Goal: Transaction & Acquisition: Purchase product/service

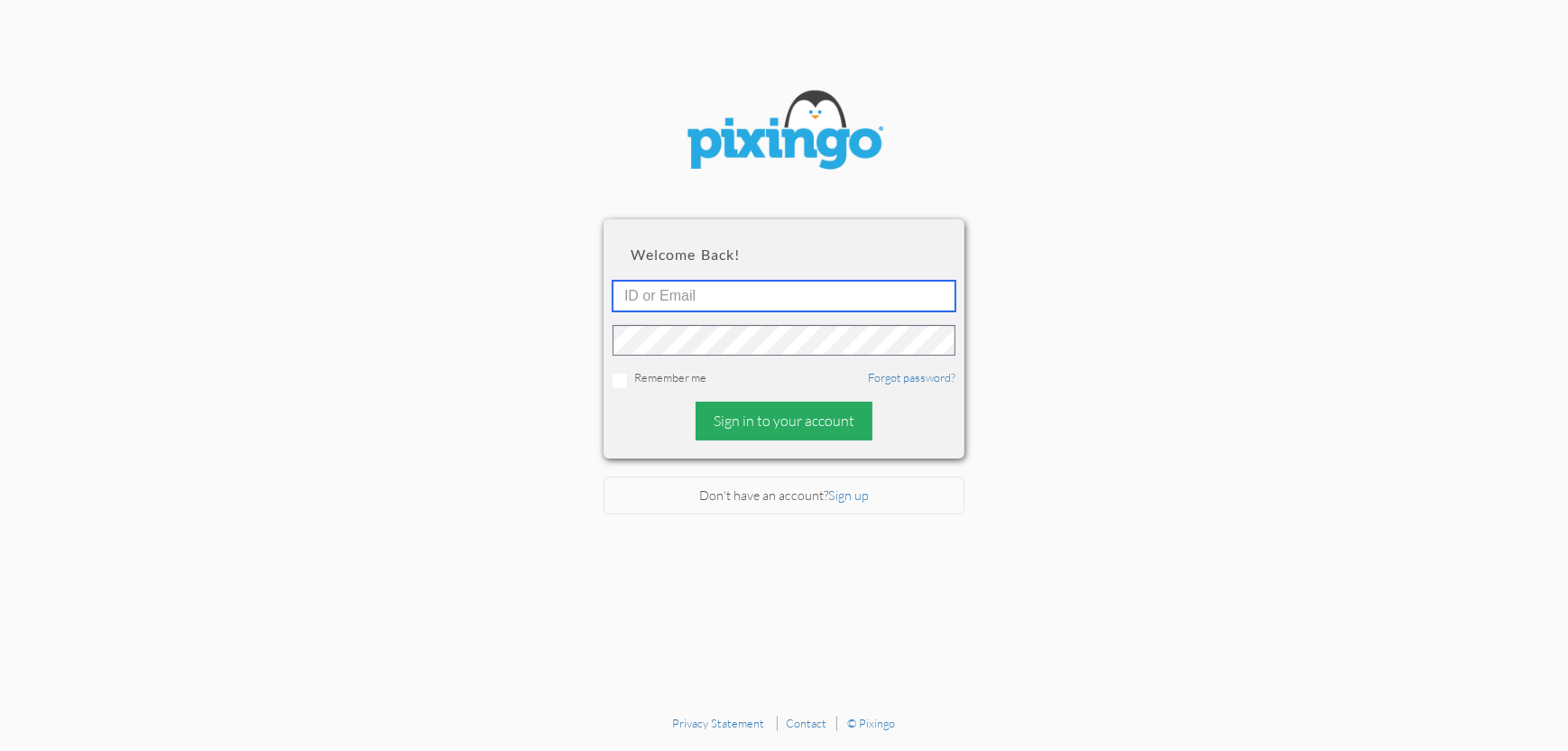
type input "4892"
click at [783, 422] on div "Sign in to your account" at bounding box center [784, 421] width 177 height 39
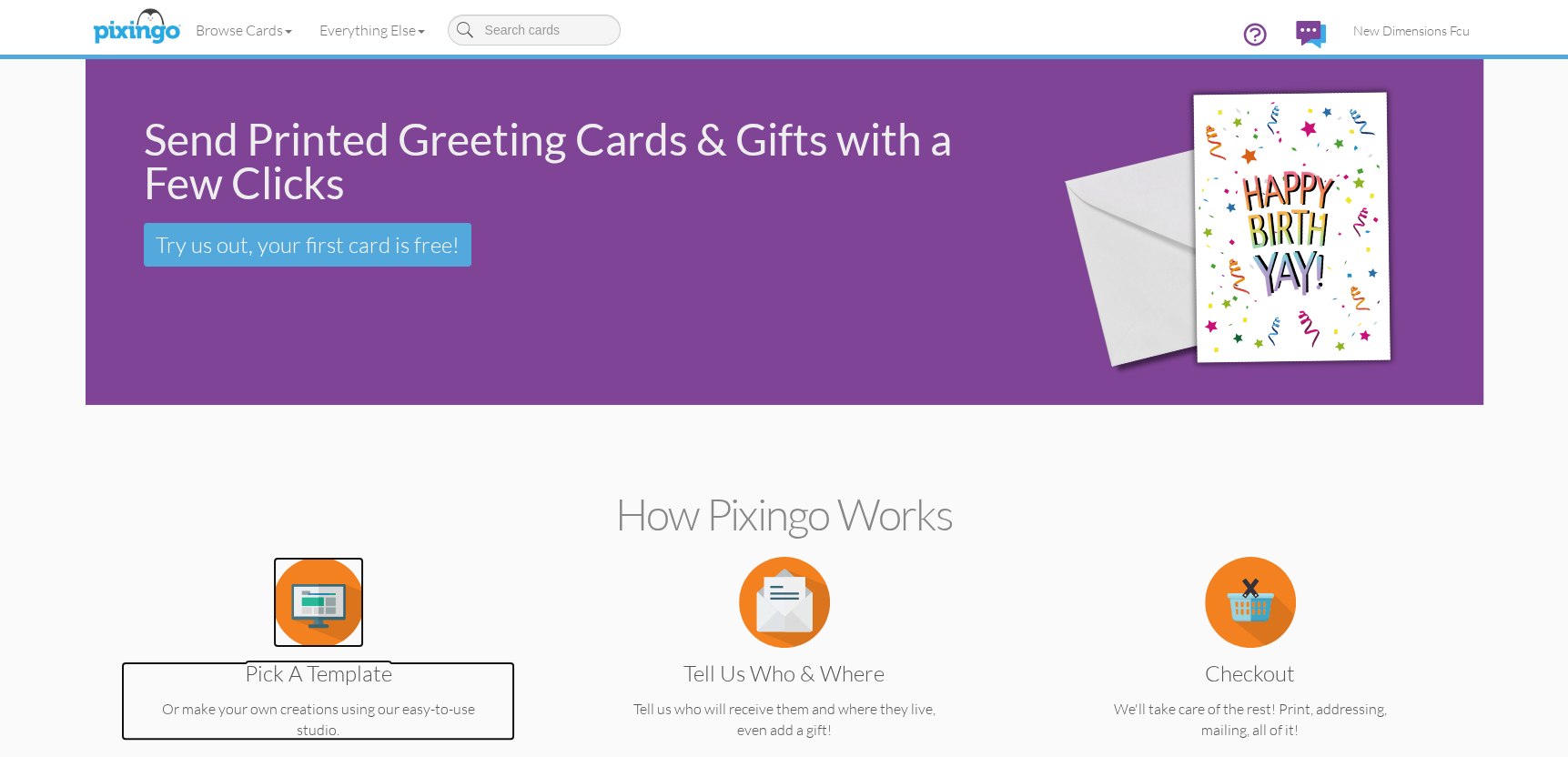
click at [301, 614] on img at bounding box center [318, 602] width 91 height 91
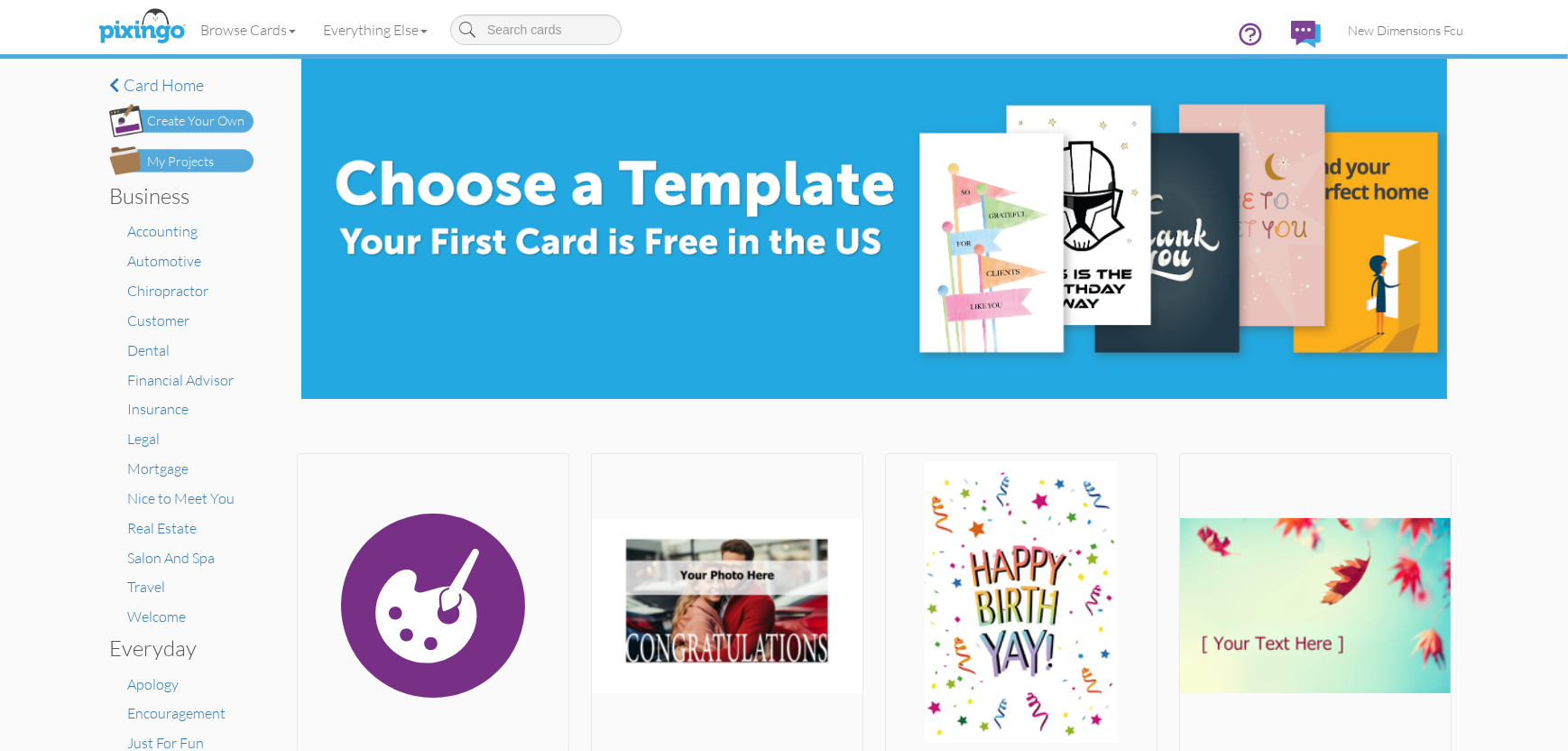
click at [190, 159] on div "My Projects" at bounding box center [180, 162] width 67 height 19
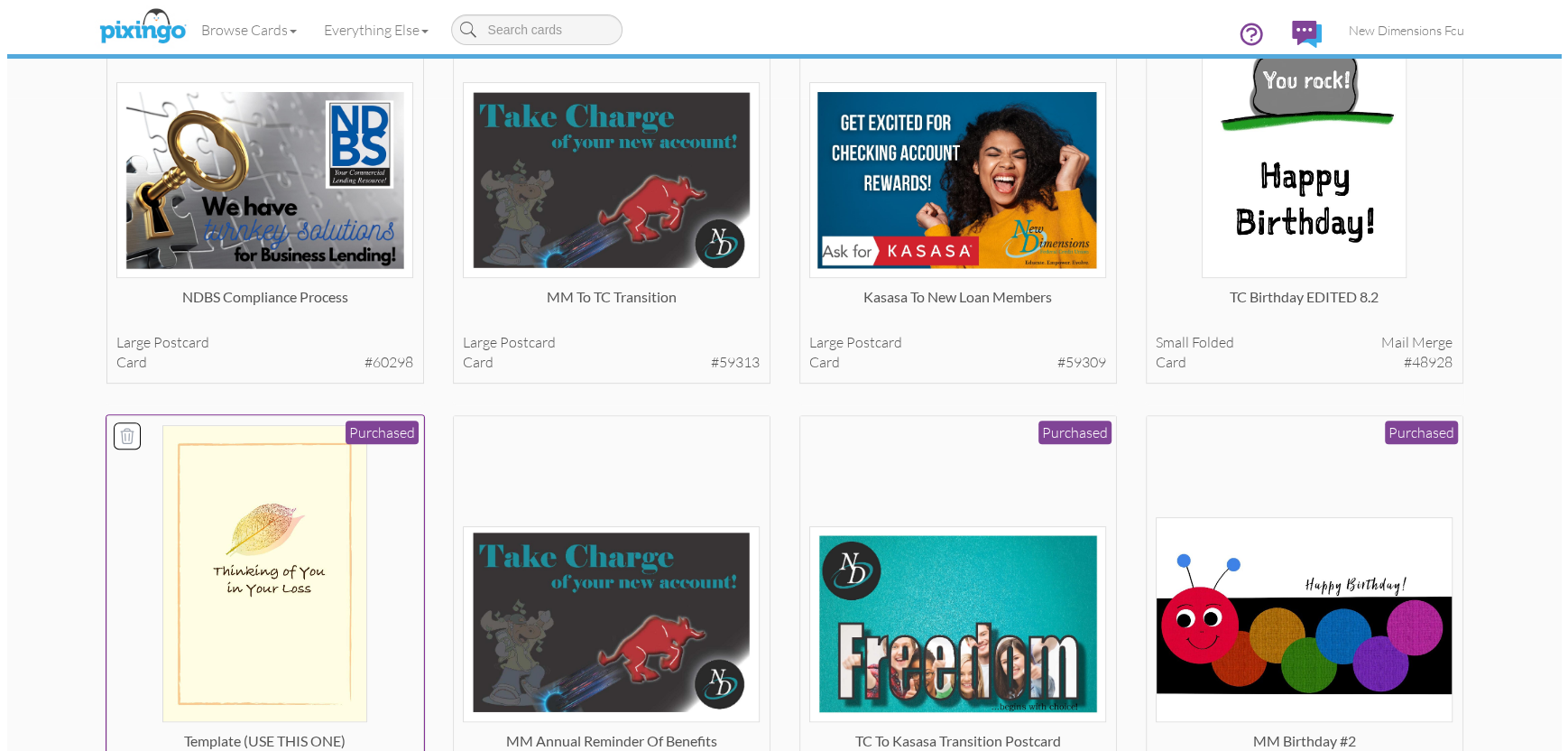
scroll to position [813, 0]
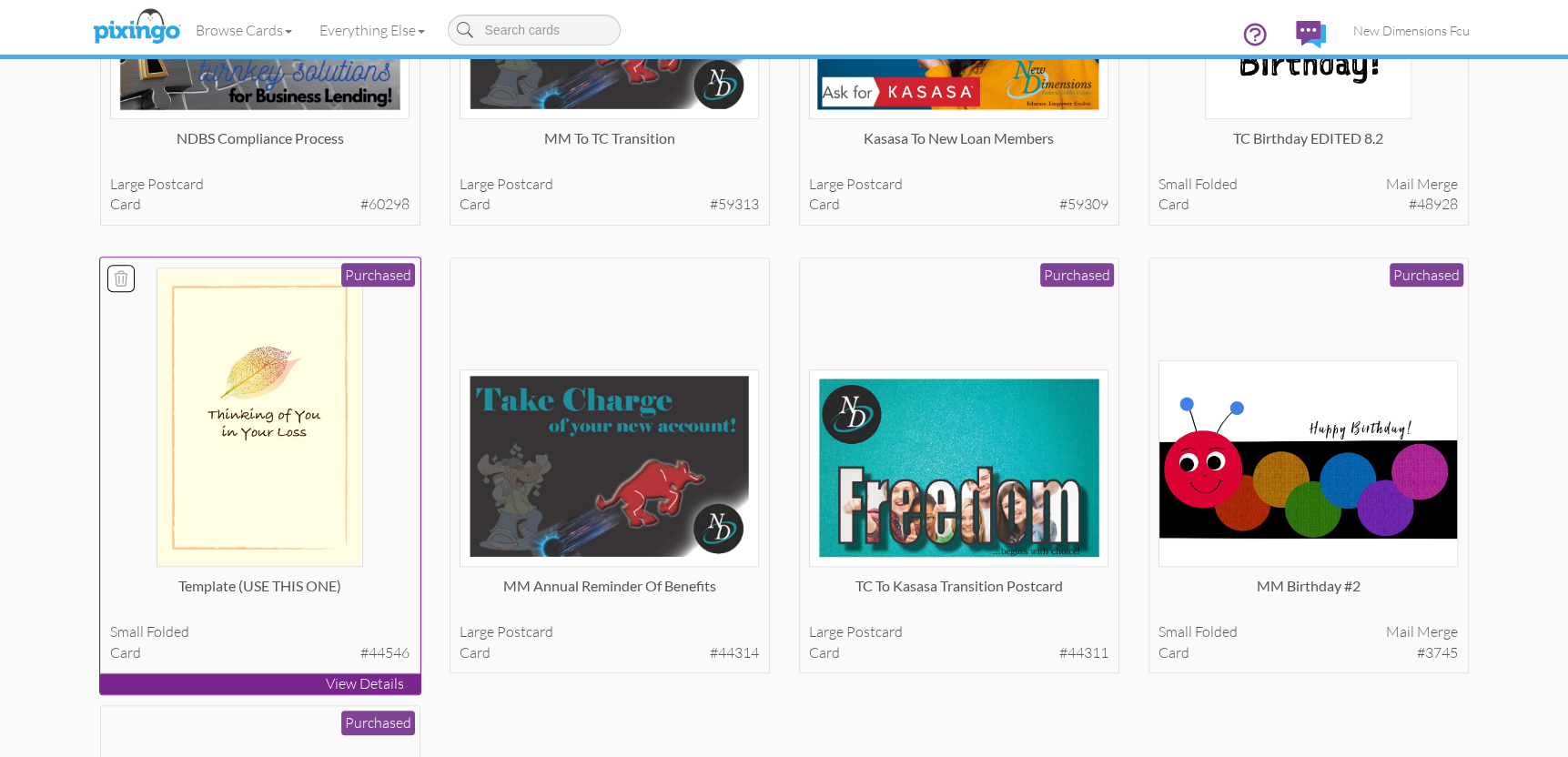
click at [297, 465] on img at bounding box center [259, 417] width 206 height 300
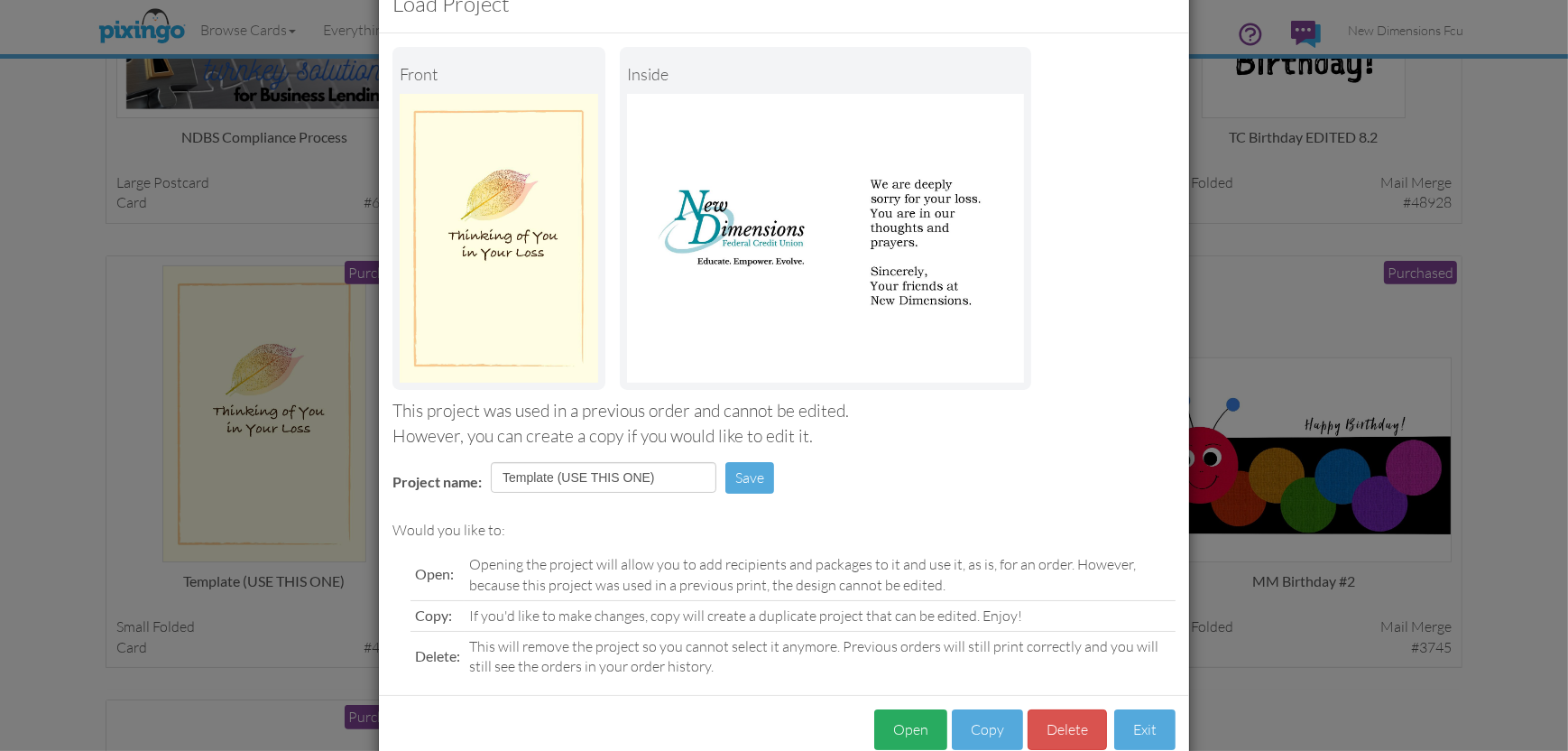
scroll to position [93, 0]
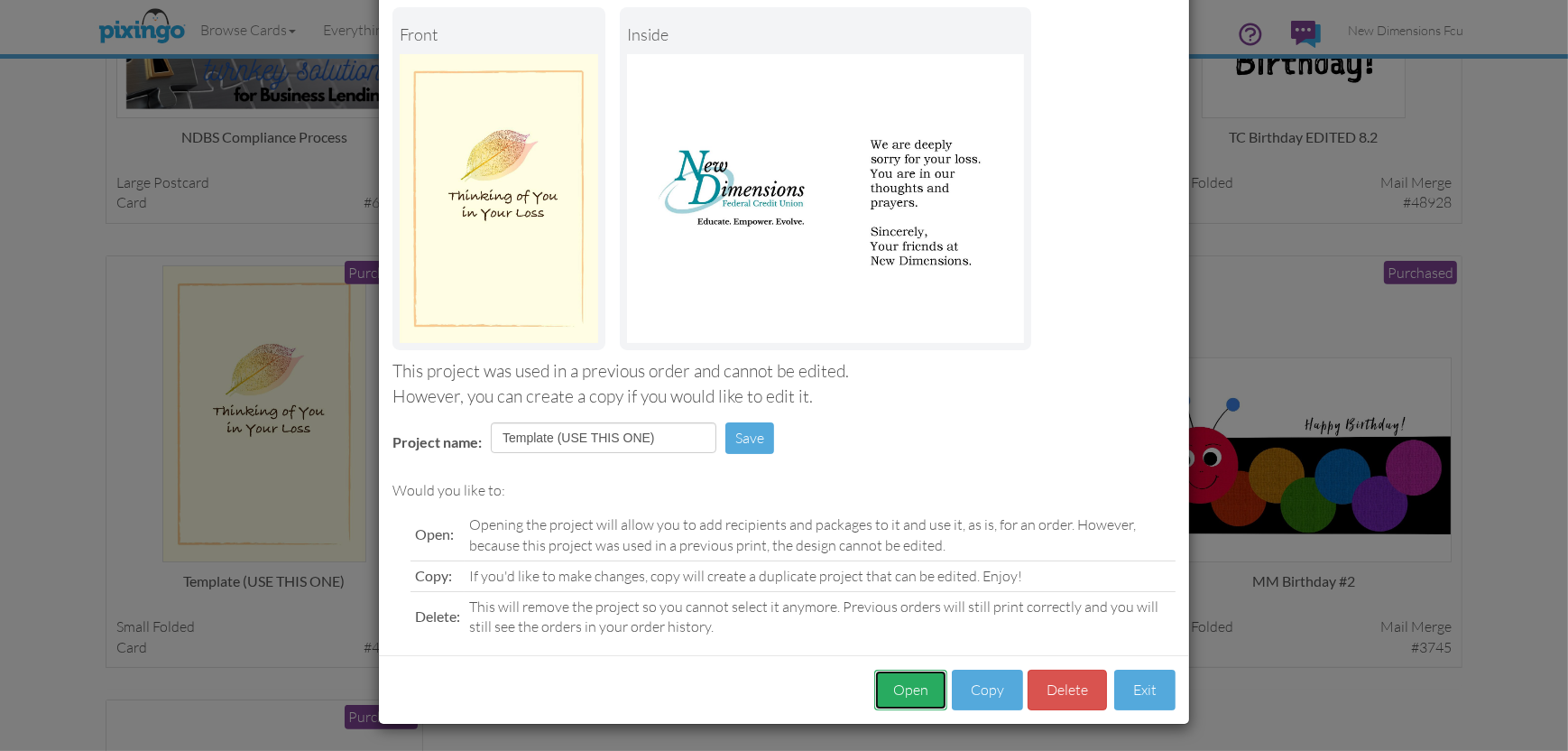
click at [888, 683] on button "Open" at bounding box center [911, 690] width 73 height 40
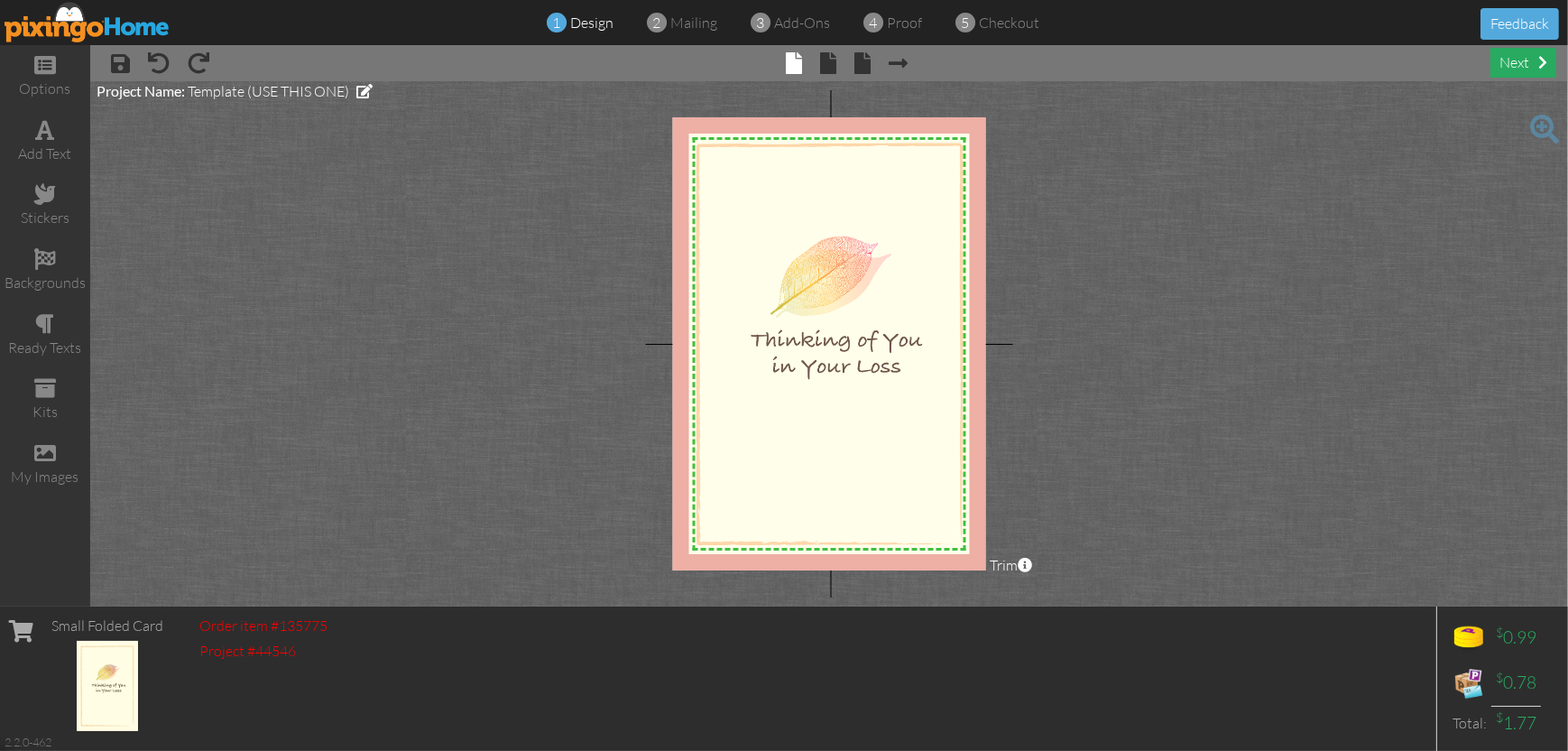
click at [1521, 65] on div "next" at bounding box center [1524, 62] width 66 height 29
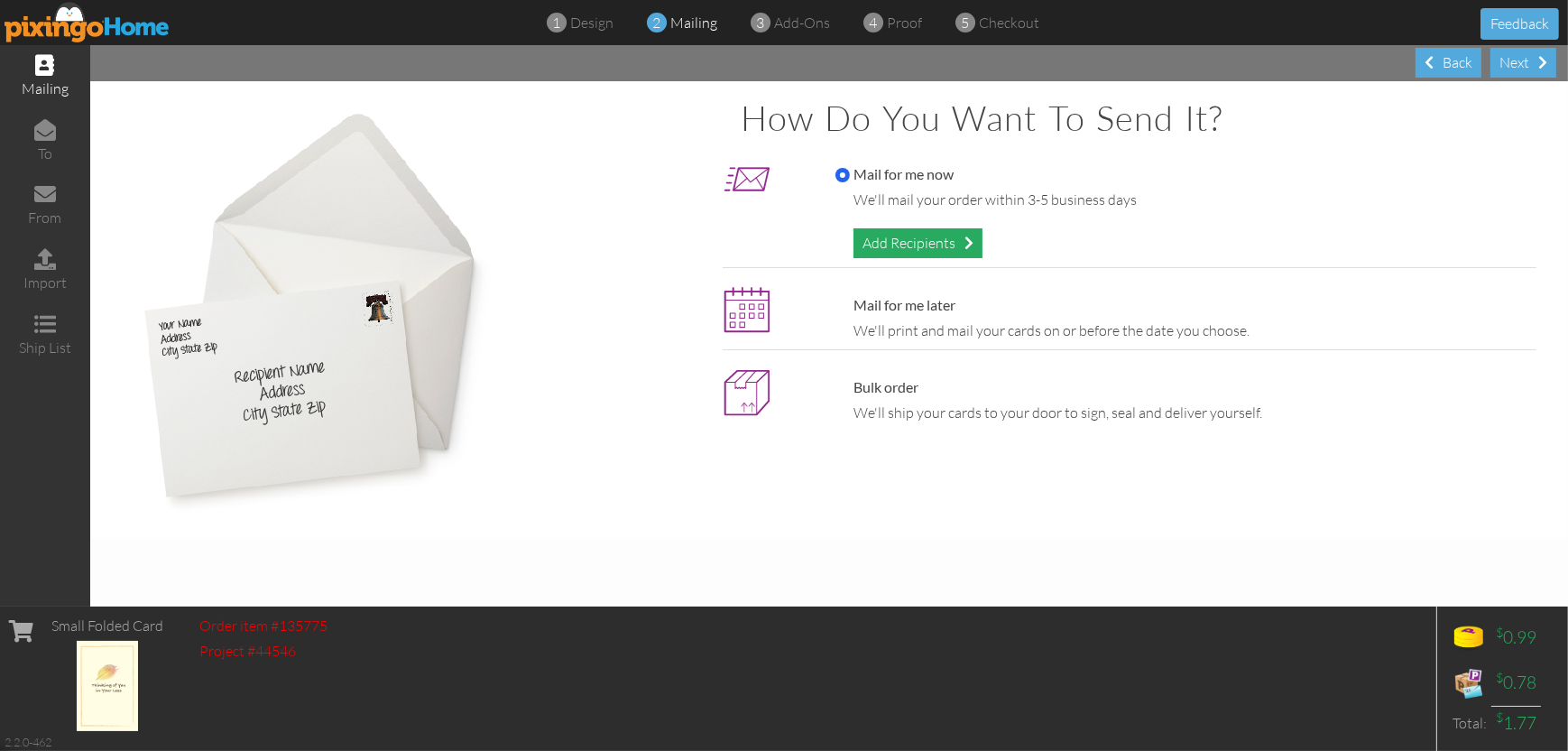
click at [936, 243] on div "Add Recipients" at bounding box center [917, 243] width 129 height 29
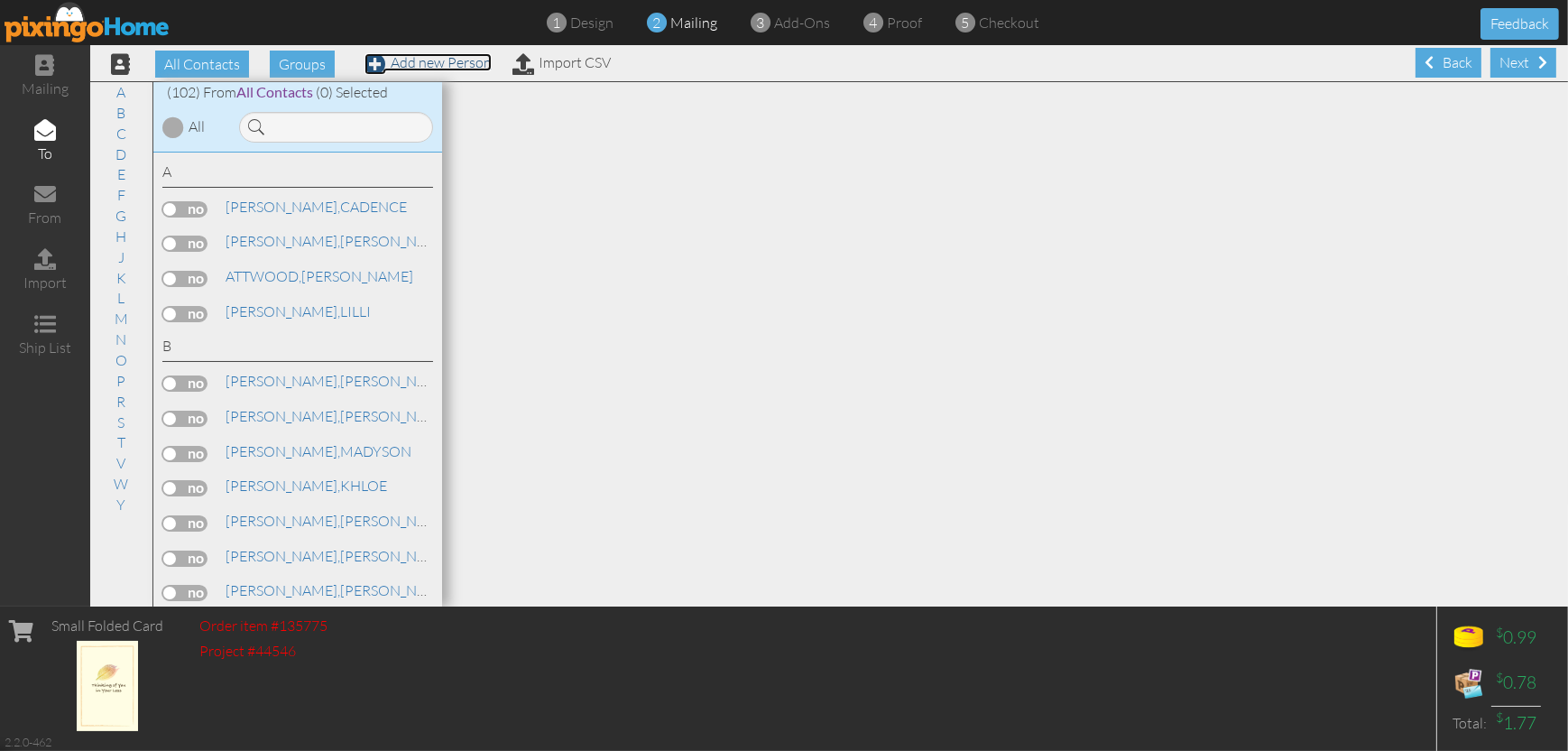
click at [428, 63] on link "Add new Person" at bounding box center [428, 62] width 128 height 18
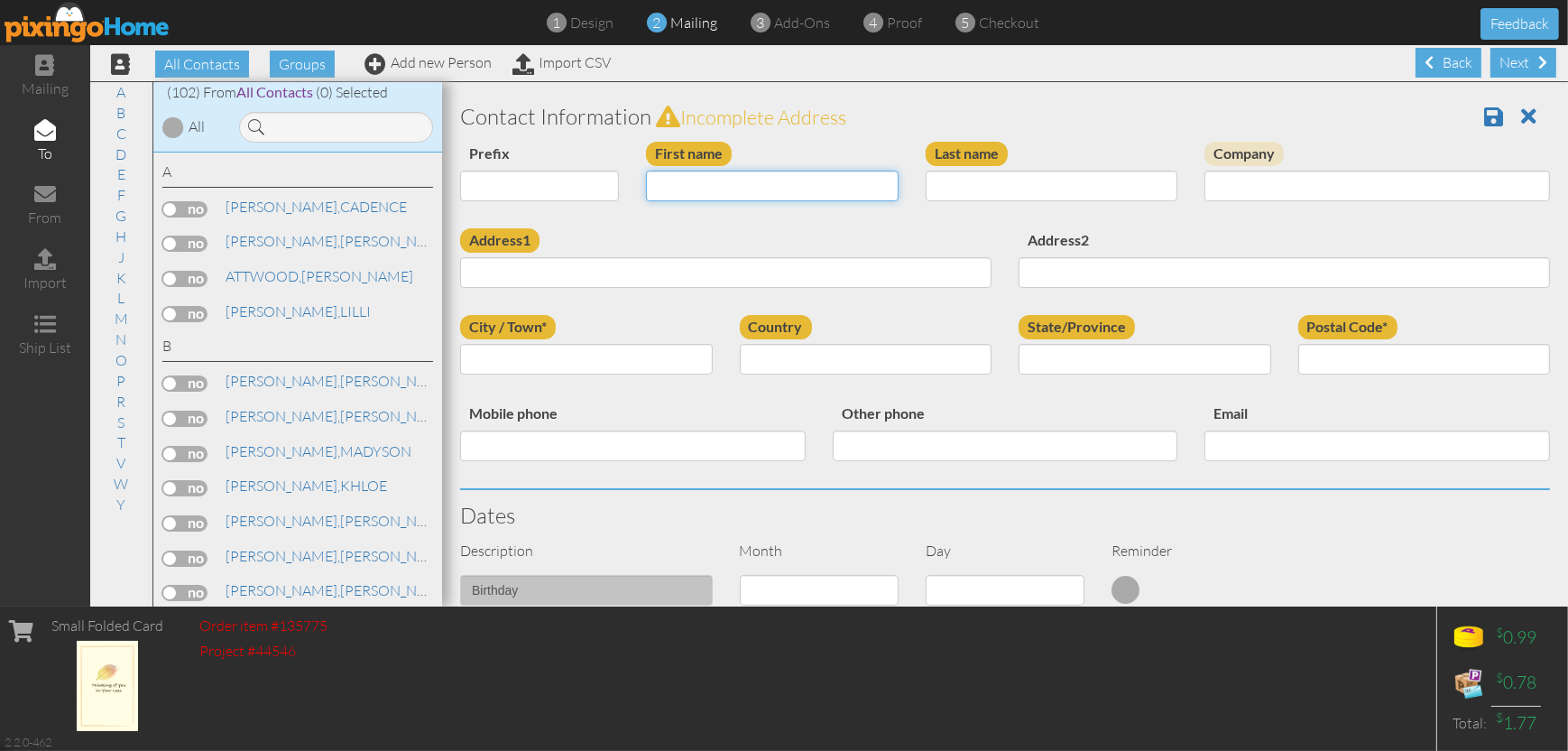
click at [716, 190] on input "First name" at bounding box center [772, 185] width 252 height 30
type input "[PERSON_NAME]"
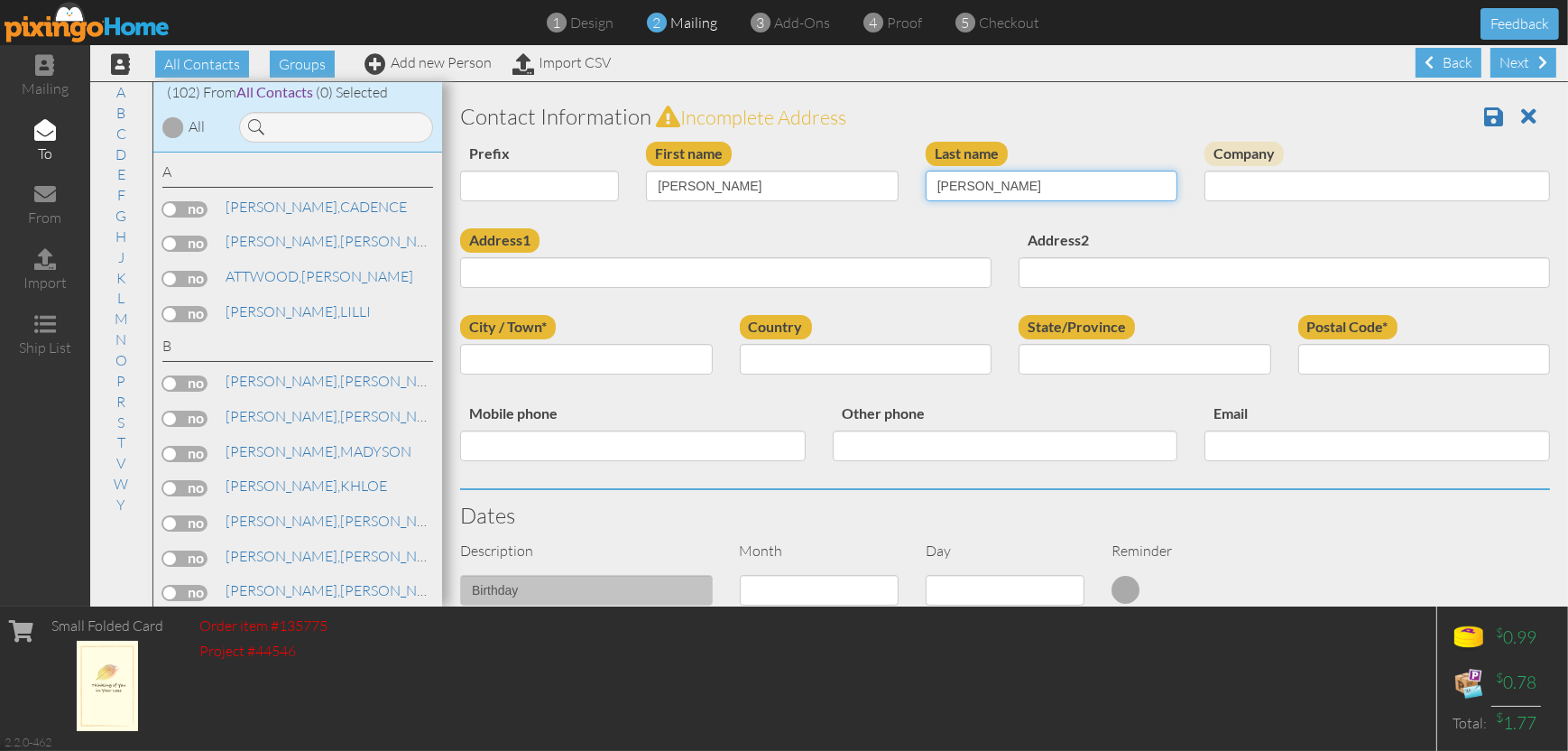
type input "[PERSON_NAME]"
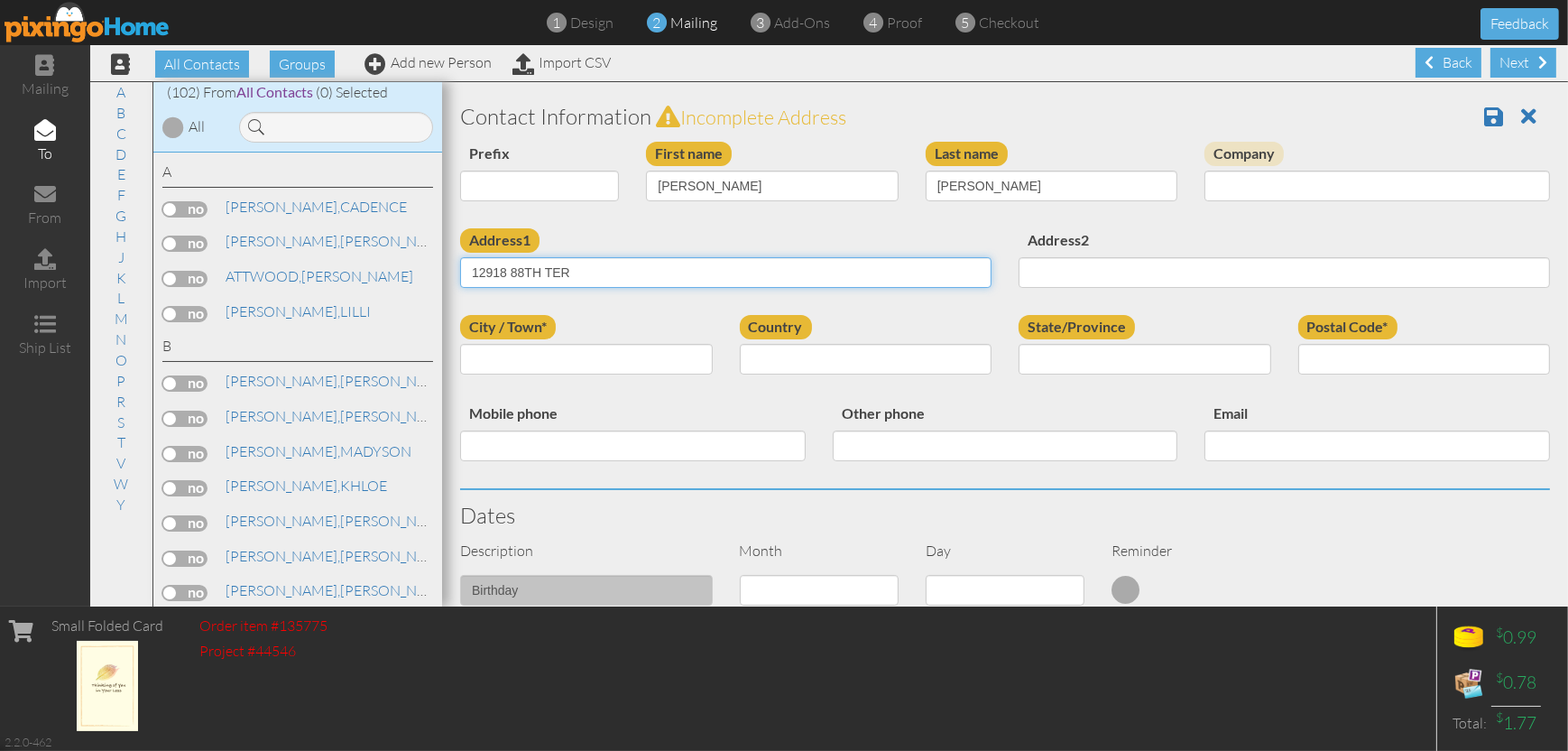
type input "12918 88TH TER"
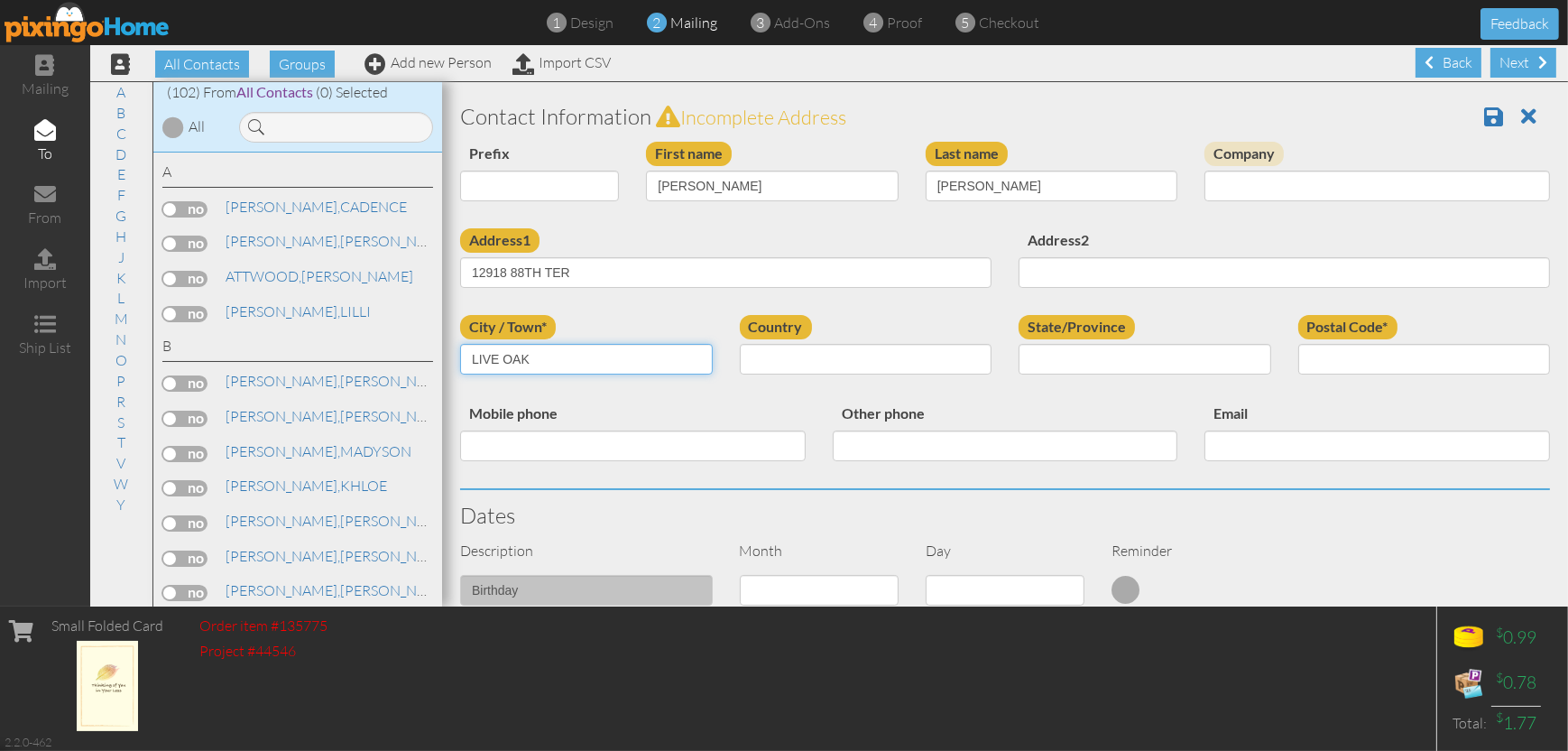
type input "LIVE OAK"
select select "object:2594"
click at [1174, 354] on select "AA (Military) AE (Military) [US_STATE] [US_STATE] [US_STATE] AP (Military) [US_…" at bounding box center [1144, 359] width 252 height 30
select select "object:2853"
click at [1018, 344] on select "AA (Military) AE (Military) [US_STATE] [US_STATE] [US_STATE] AP (Military) [US_…" at bounding box center [1144, 359] width 252 height 30
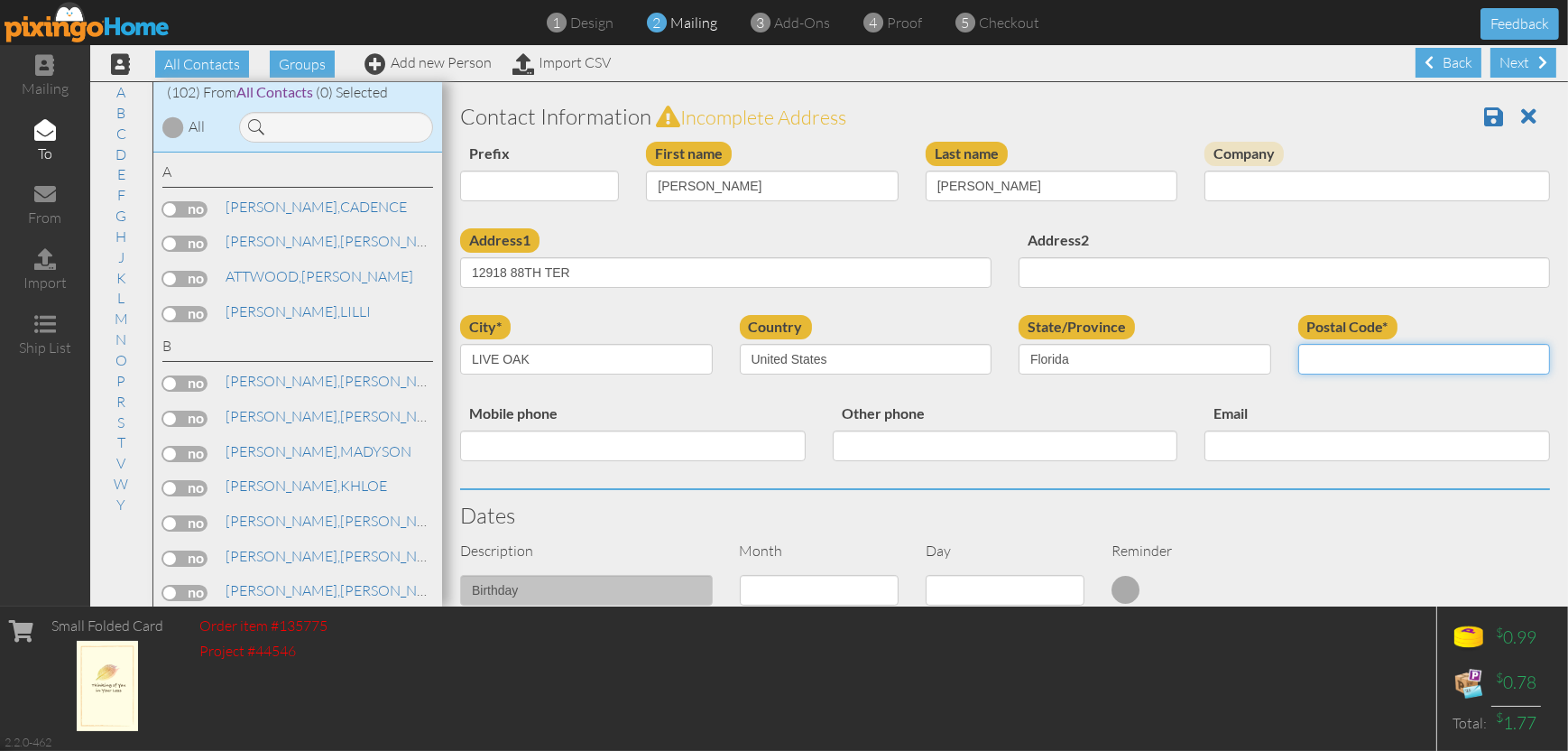
click at [1319, 354] on input "Postal Code*" at bounding box center [1424, 359] width 252 height 30
type input "0"
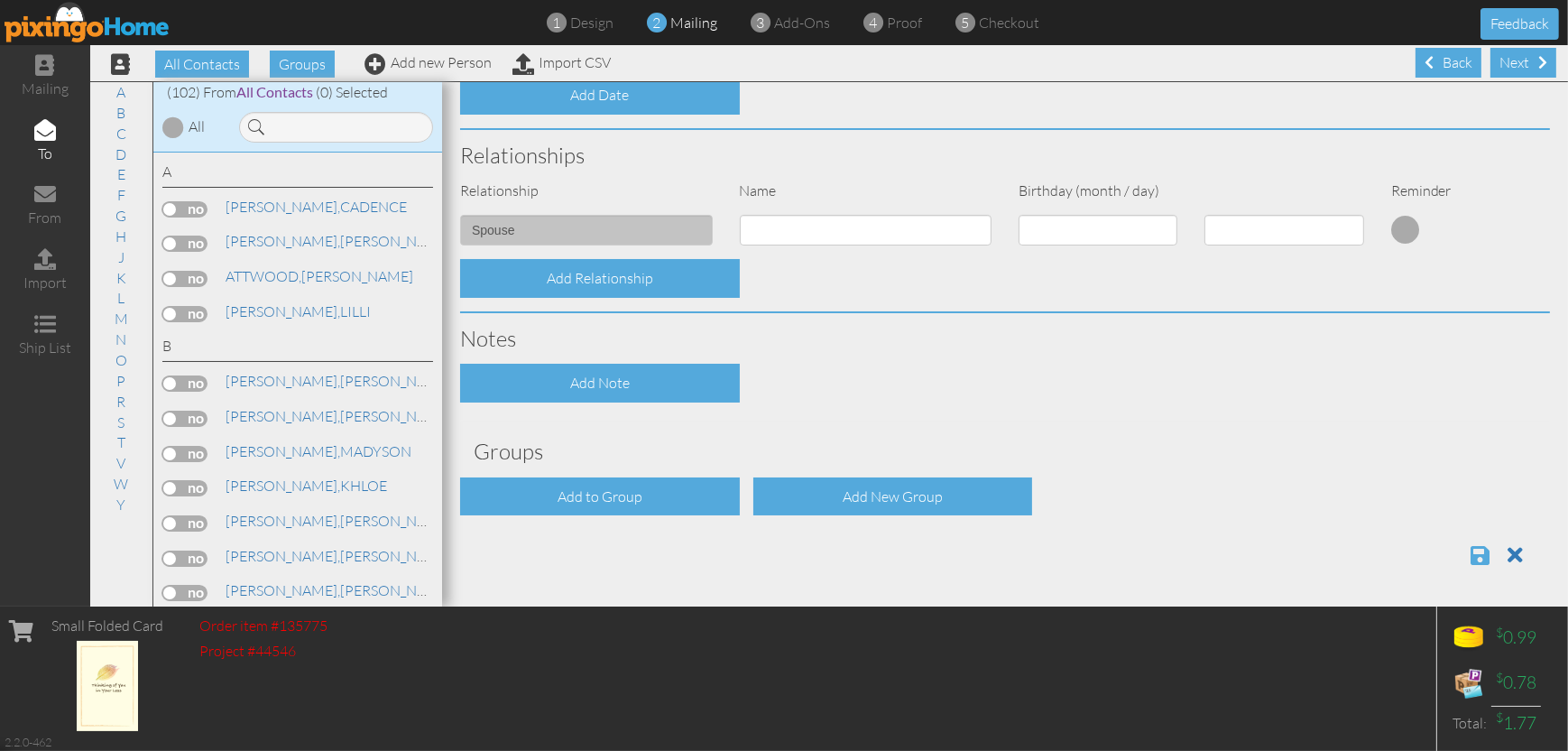
type input "32060"
click at [1471, 550] on span at bounding box center [1480, 555] width 19 height 22
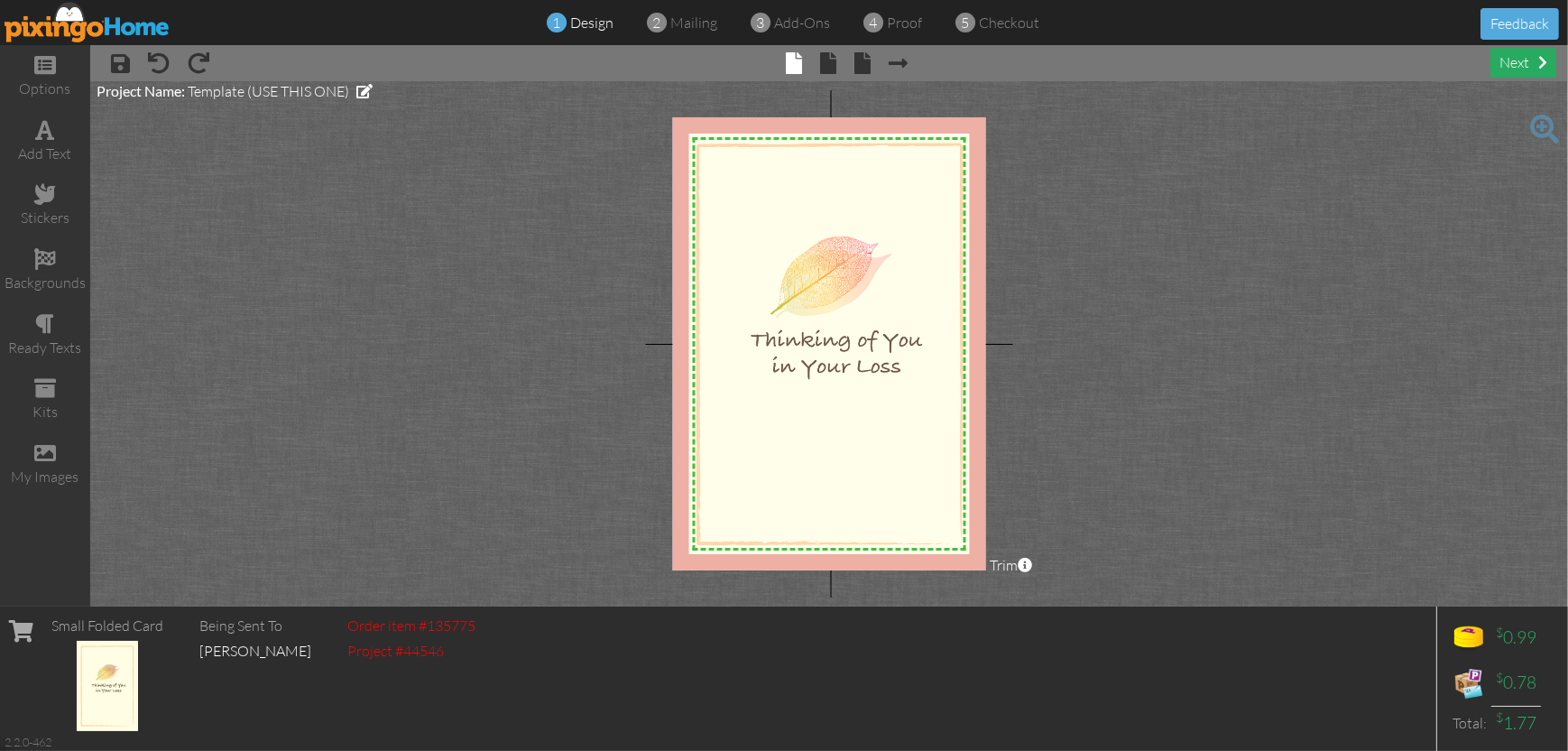
click at [1504, 62] on div "next" at bounding box center [1524, 62] width 66 height 29
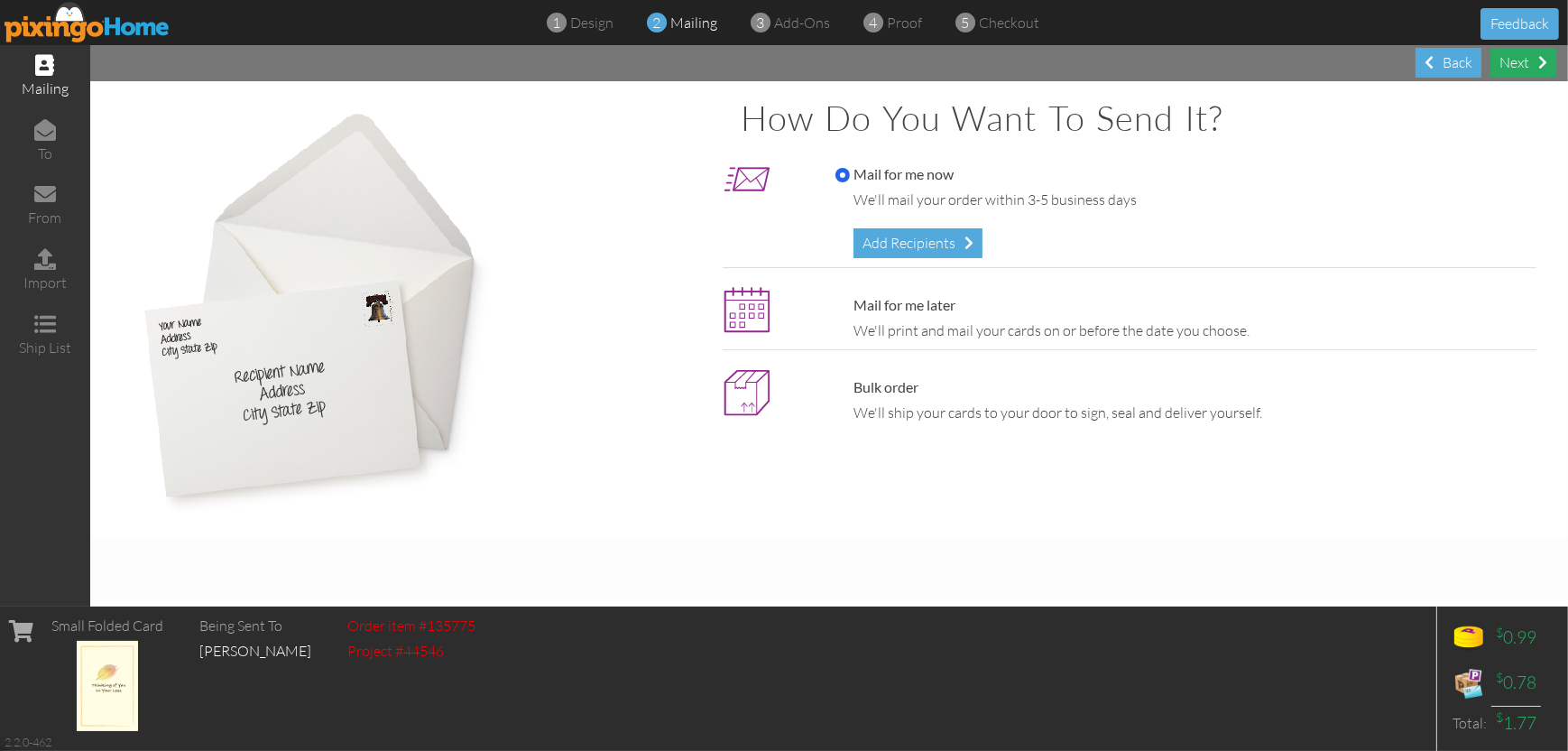
drag, startPoint x: 1521, startPoint y: 68, endPoint x: 1506, endPoint y: 65, distance: 15.3
click at [1521, 67] on div "Next" at bounding box center [1524, 62] width 66 height 29
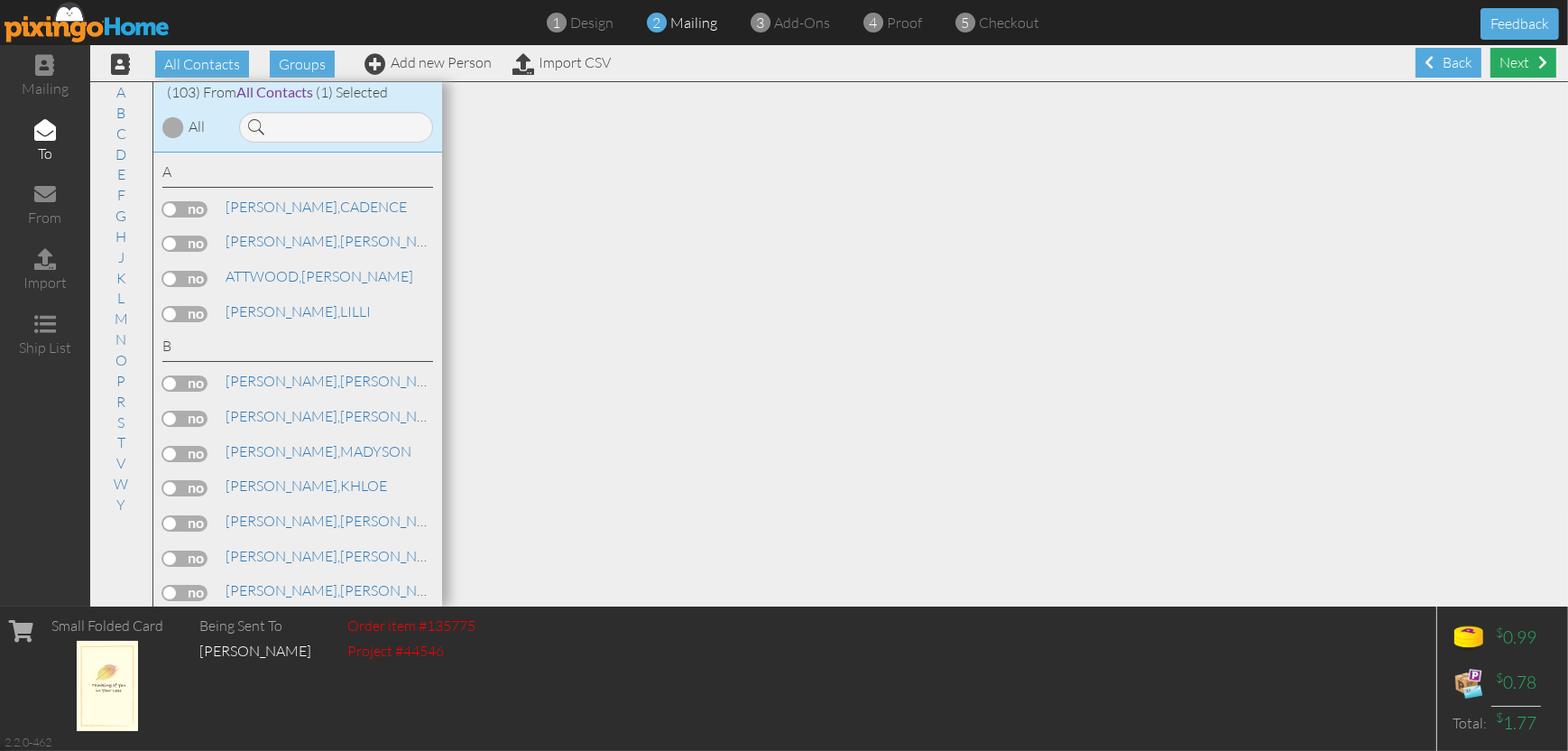
click at [1503, 66] on div "Next" at bounding box center [1524, 62] width 66 height 29
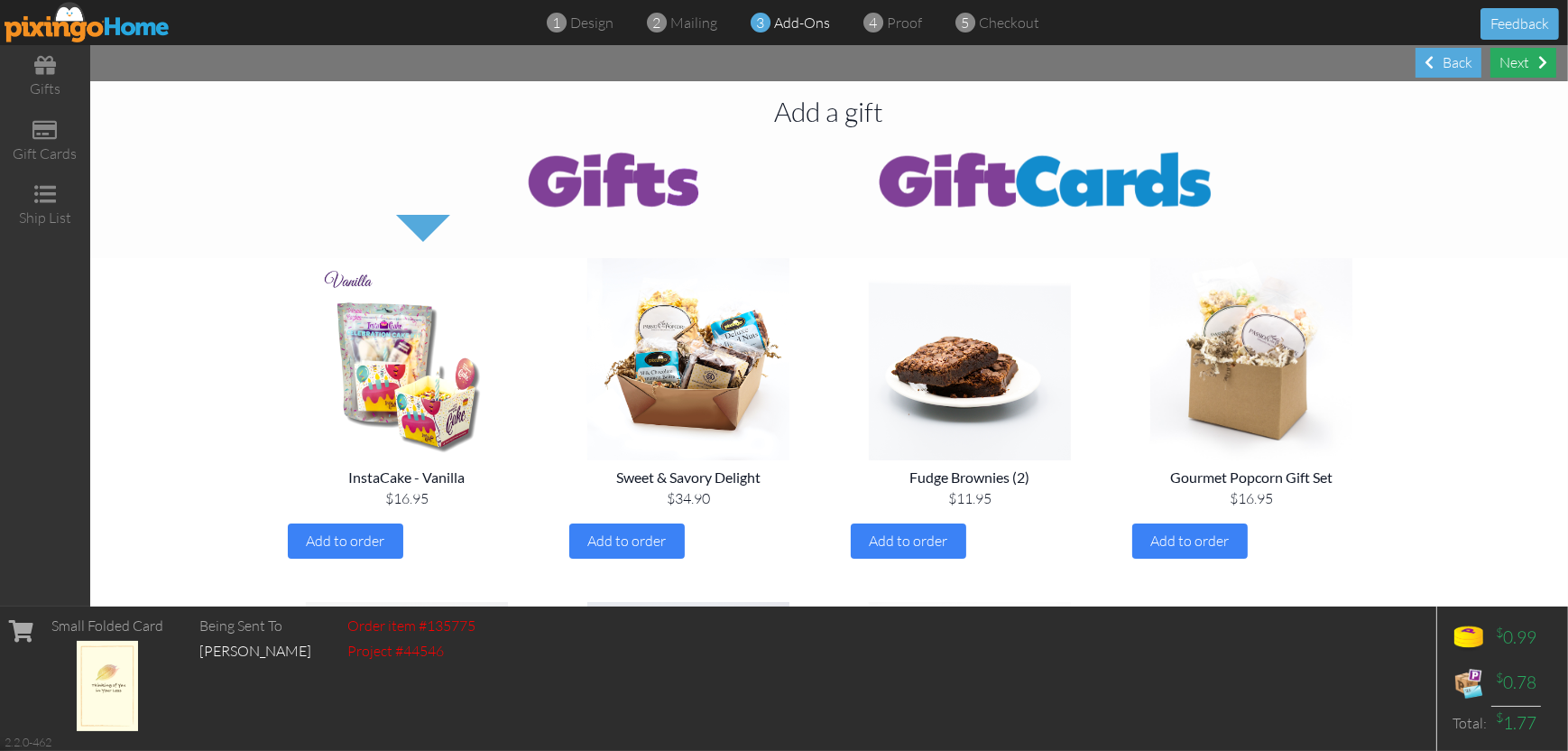
click at [1515, 61] on div "Next" at bounding box center [1524, 62] width 66 height 29
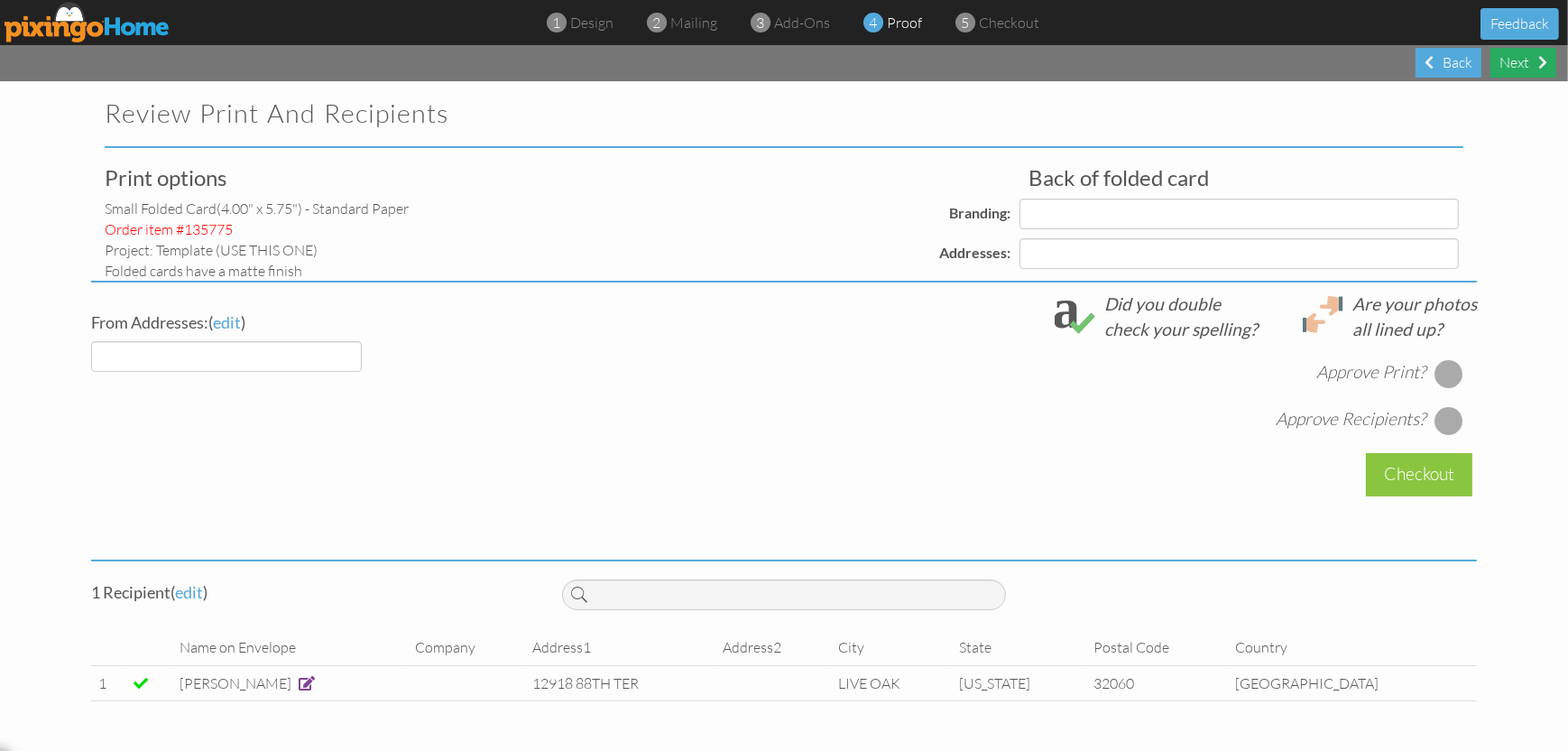
select select "object:1675"
select select "object:1679"
select select "object:1680"
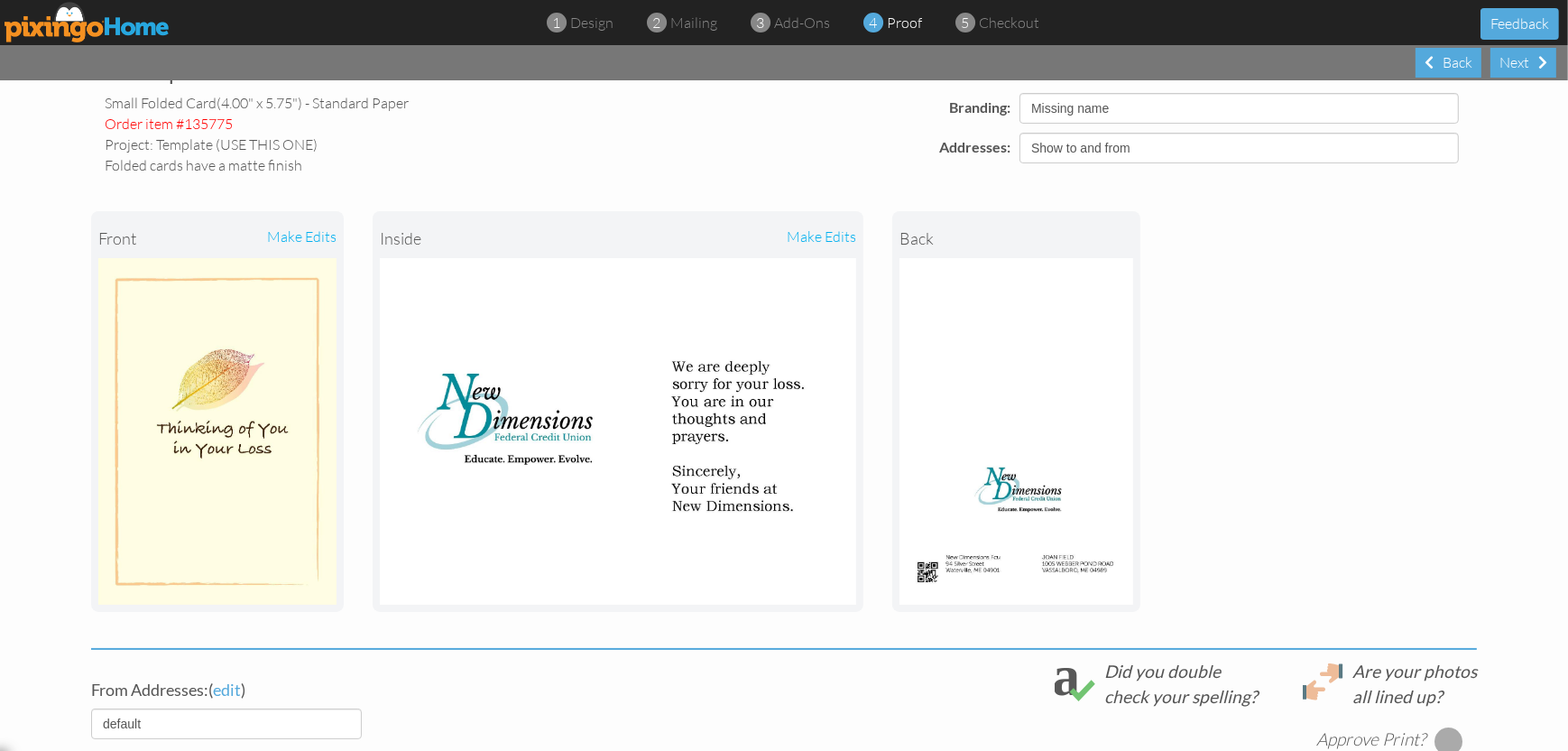
scroll to position [452, 0]
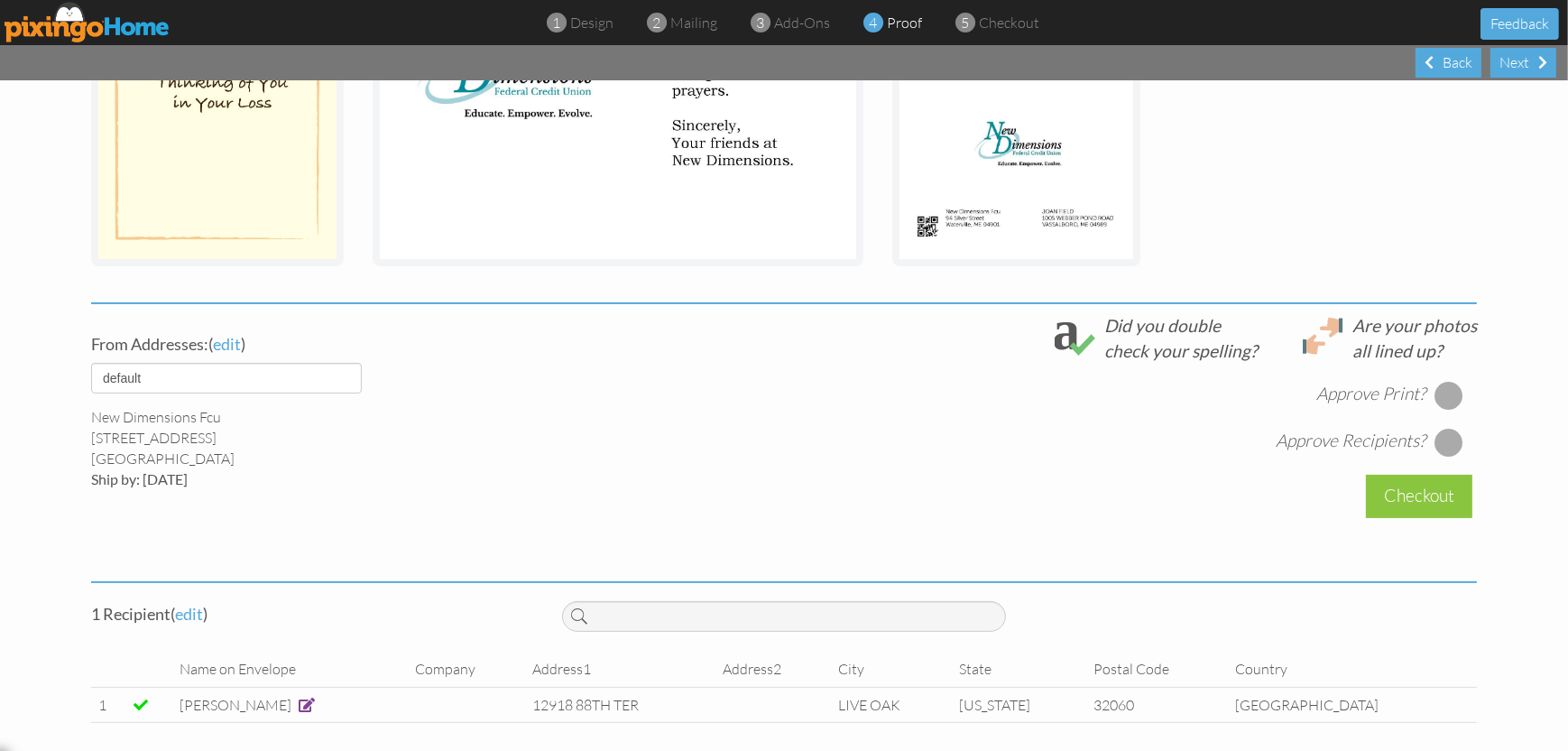
click at [1440, 390] on div at bounding box center [1449, 395] width 28 height 28
click at [1442, 443] on div at bounding box center [1449, 442] width 28 height 28
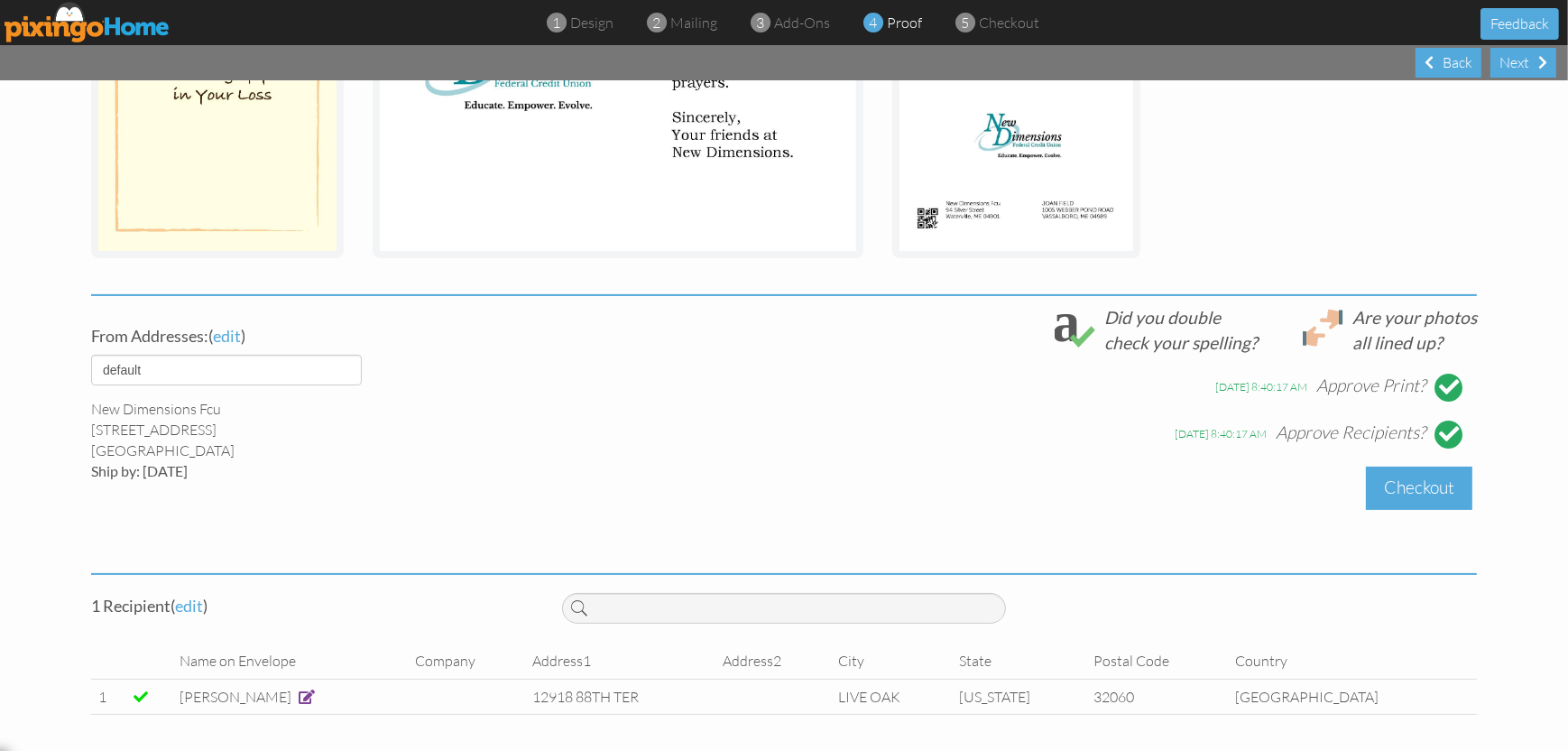
click at [1443, 492] on div "Checkout" at bounding box center [1419, 488] width 106 height 42
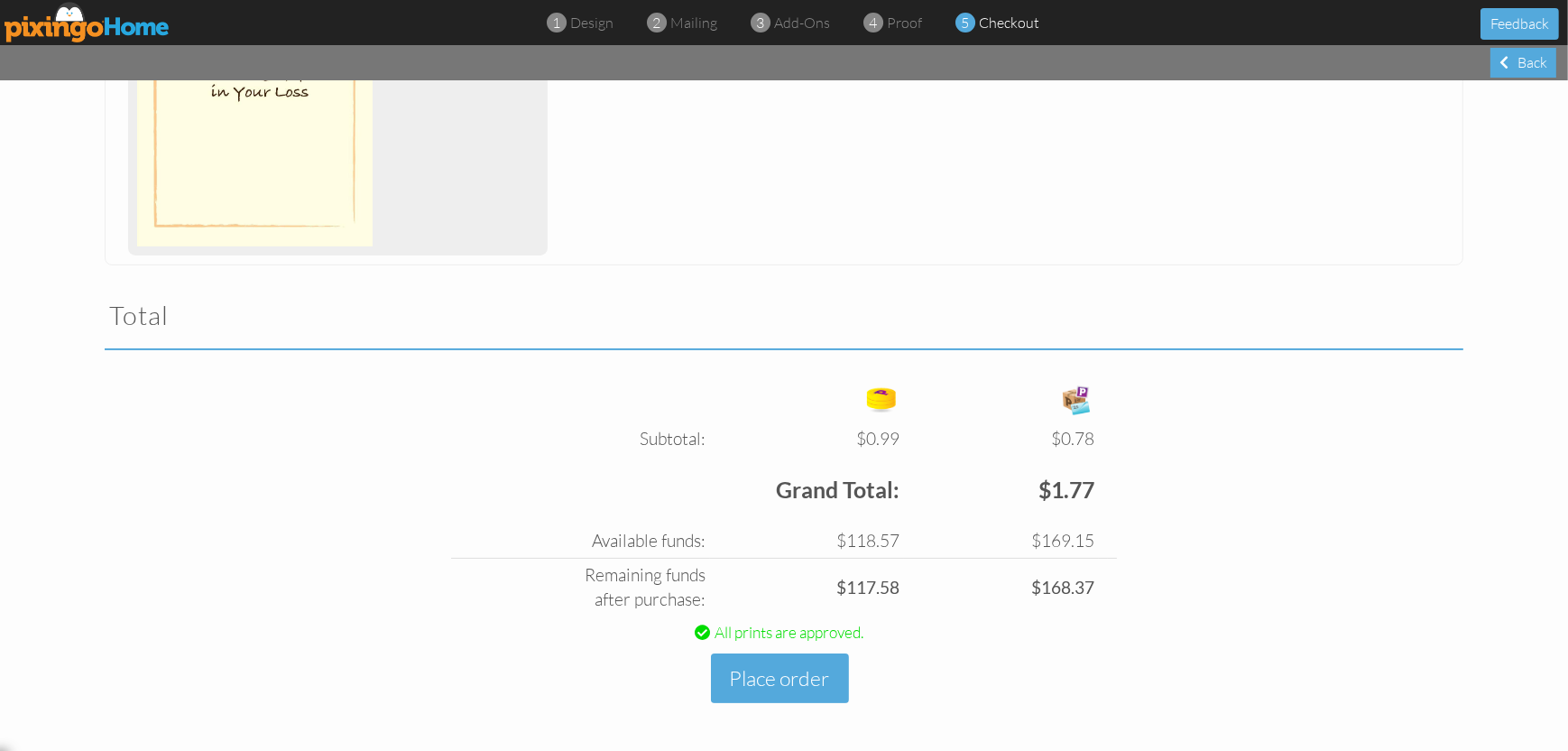
scroll to position [412, 0]
click at [798, 669] on button "Place order" at bounding box center [780, 678] width 138 height 50
